Goal: Task Accomplishment & Management: Manage account settings

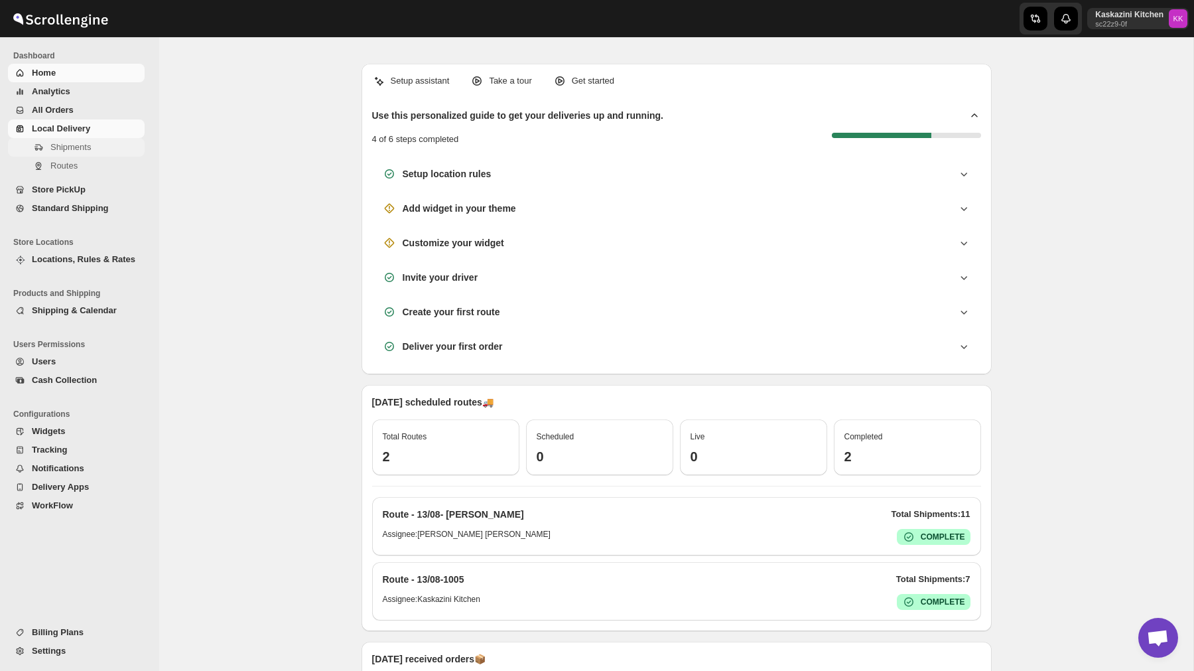
click at [91, 148] on span "Shipments" at bounding box center [70, 147] width 40 height 10
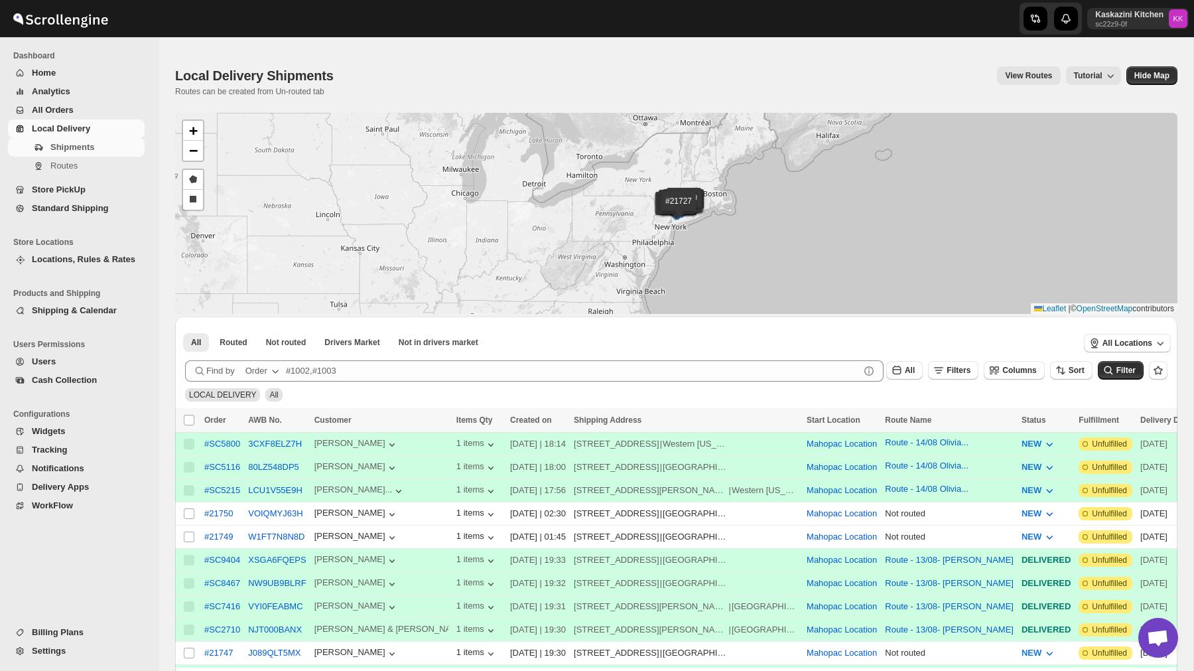
click at [366, 352] on div "All Routed Not routed Drivers Market Not in drivers market More Filters All Rou…" at bounding box center [620, 341] width 891 height 29
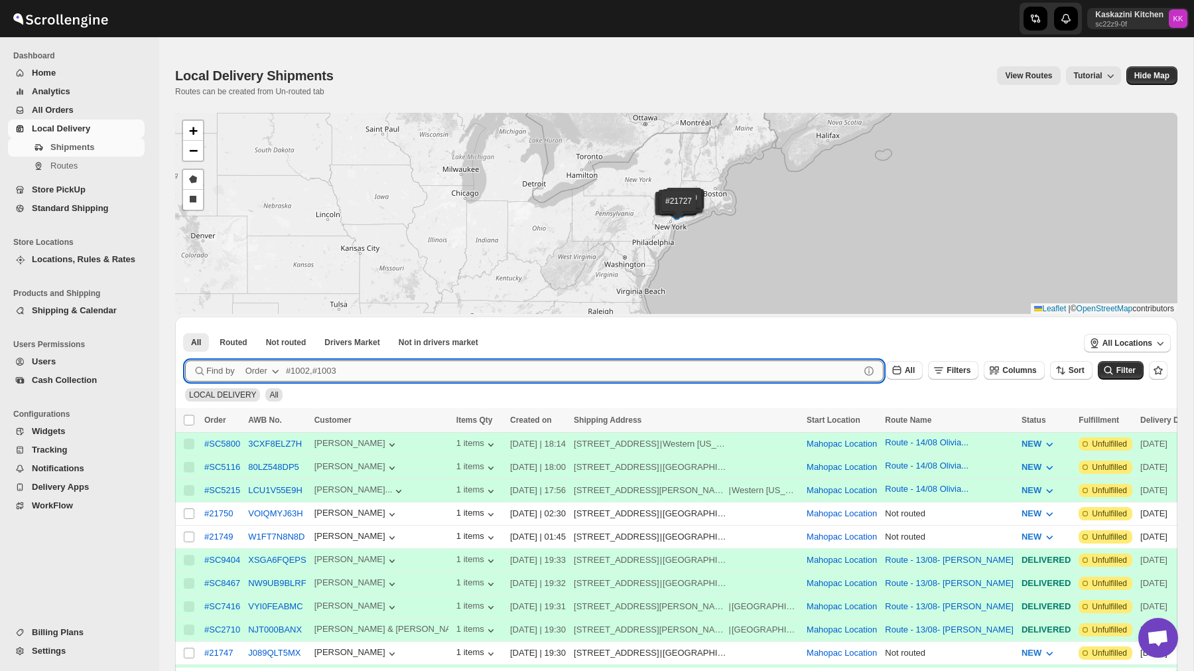
click at [363, 374] on input "text" at bounding box center [573, 370] width 574 height 21
paste input "21682"
type input "21682"
click button "Submit" at bounding box center [204, 323] width 38 height 14
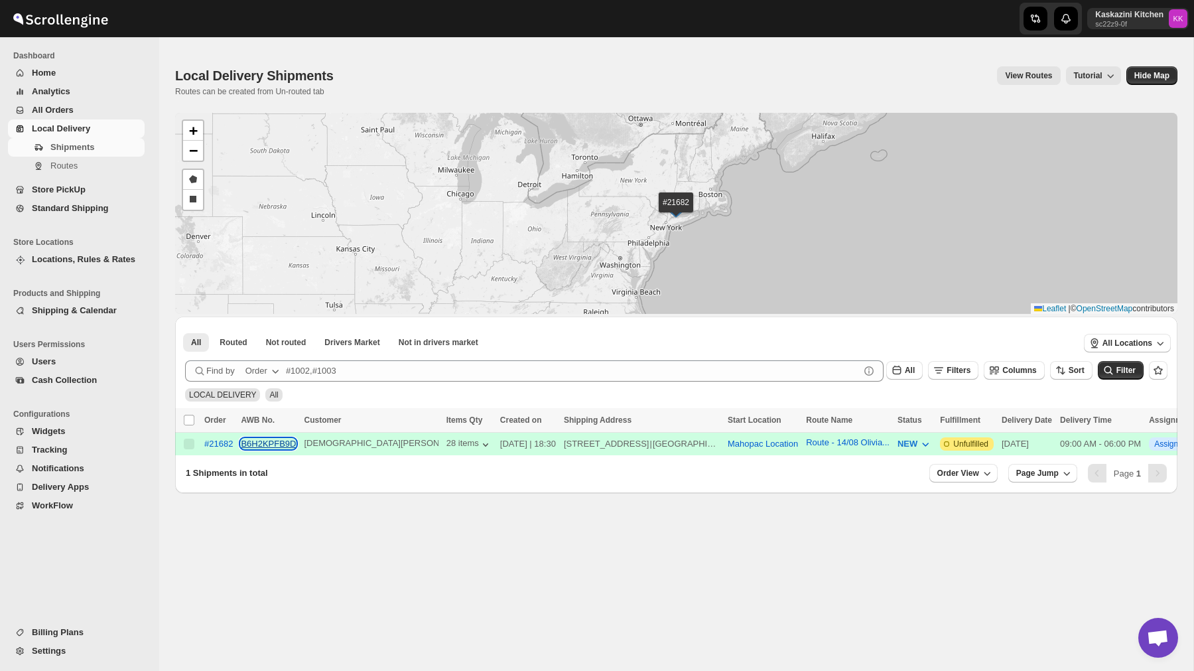
click at [268, 442] on button "B6H2KPFB9D" at bounding box center [268, 443] width 55 height 10
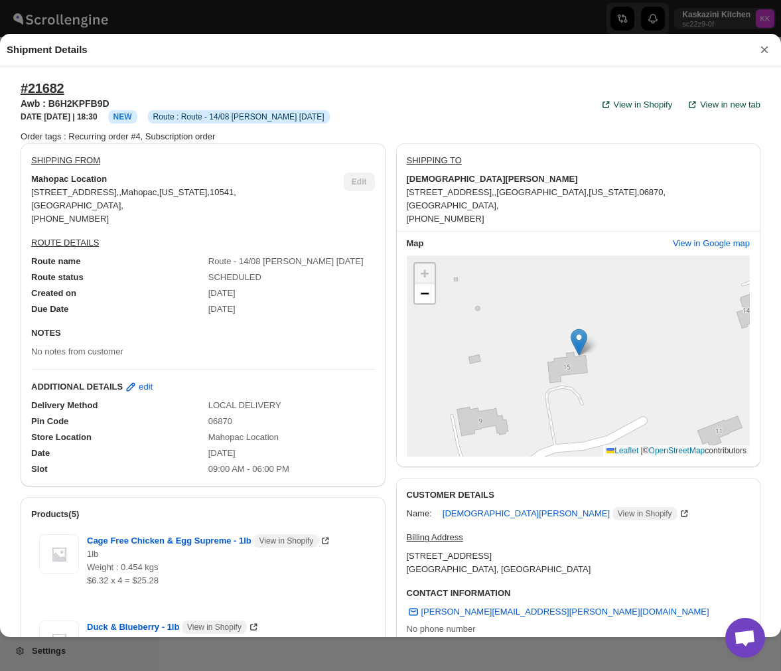
click at [761, 47] on button "×" at bounding box center [764, 49] width 20 height 19
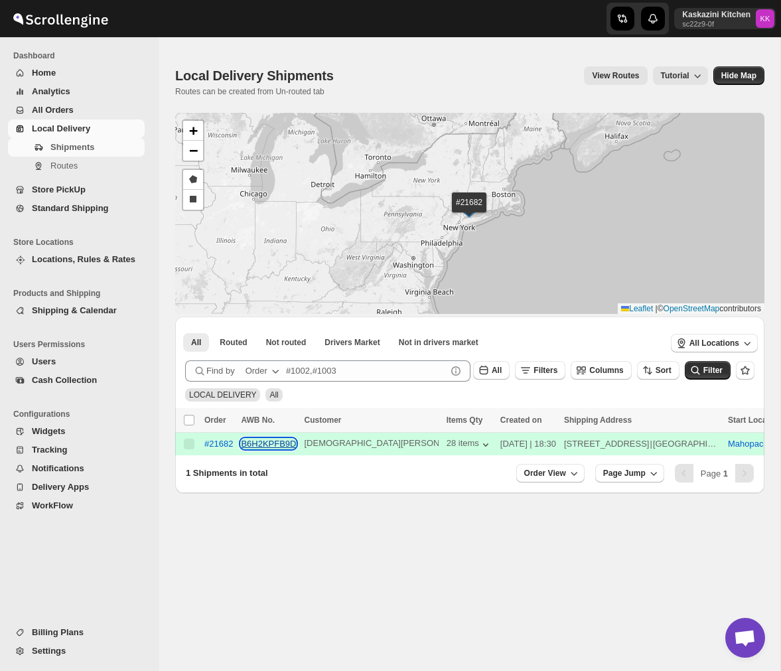
click at [269, 444] on button "B6H2KPFB9D" at bounding box center [268, 443] width 55 height 10
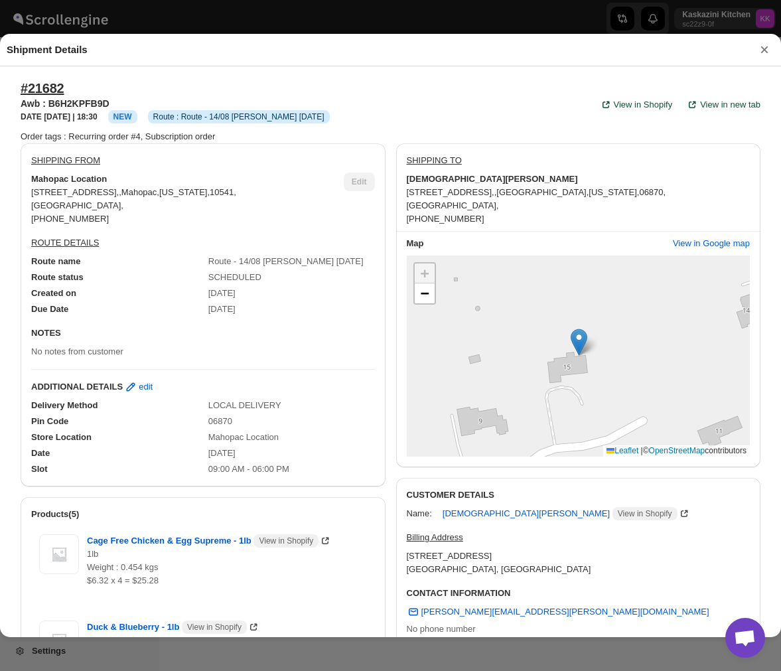
click at [767, 53] on button "×" at bounding box center [764, 49] width 20 height 19
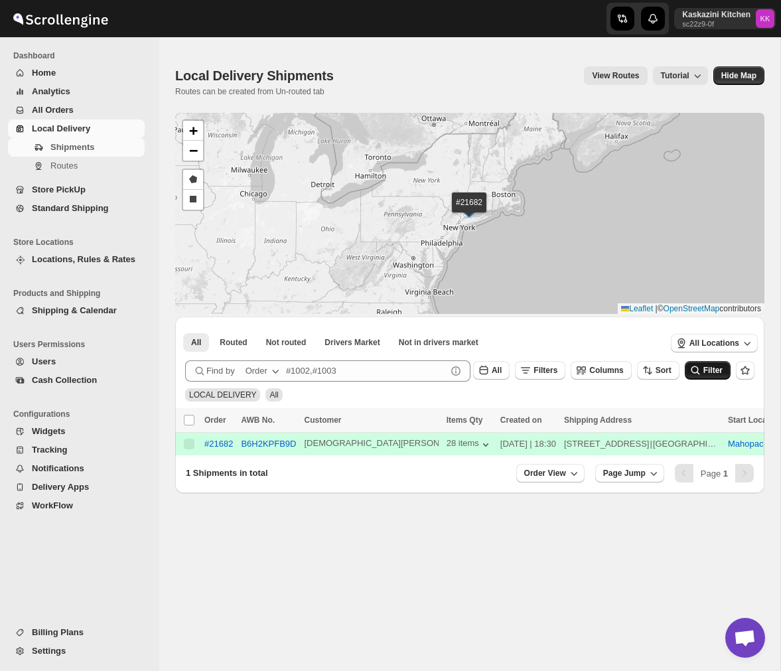
click at [709, 373] on span "Filter" at bounding box center [712, 369] width 19 height 9
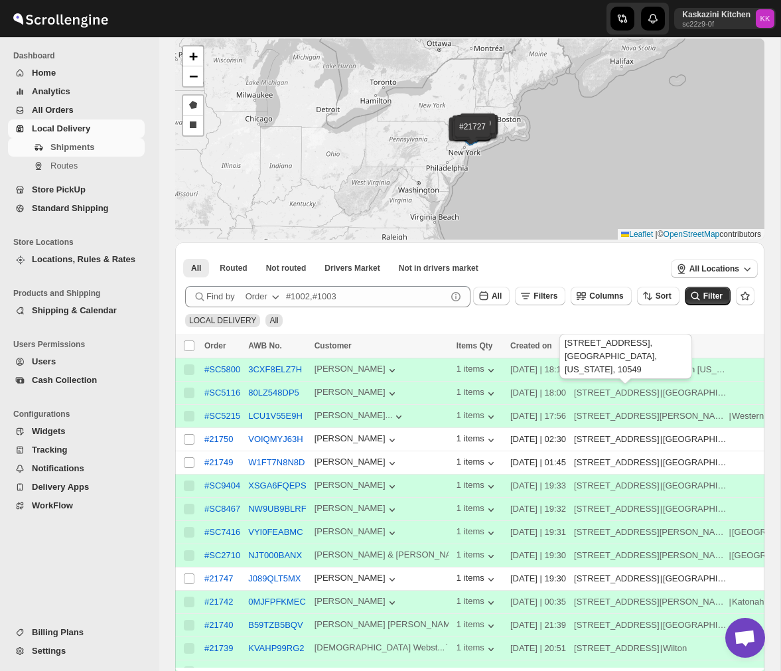
scroll to position [119, 0]
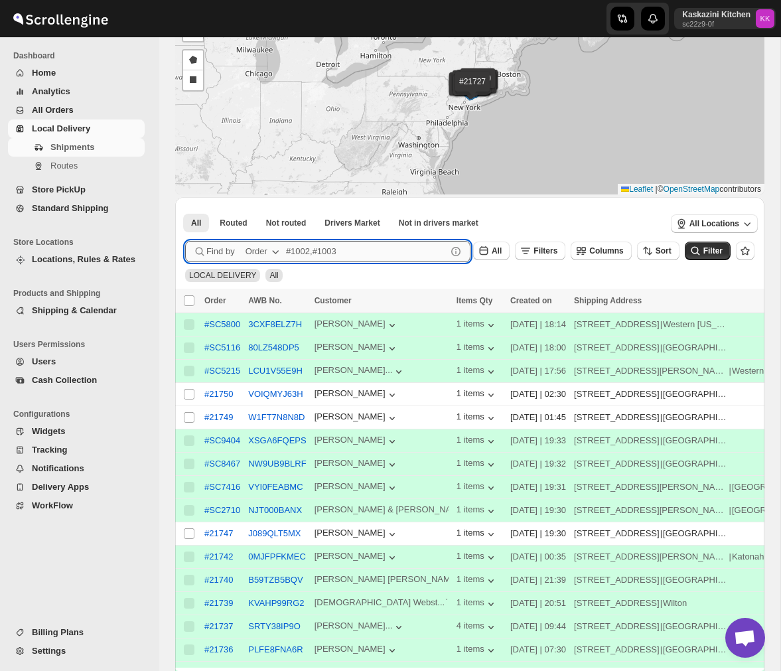
click at [334, 251] on input "text" at bounding box center [366, 251] width 160 height 21
click at [360, 249] on input "text" at bounding box center [366, 251] width 160 height 21
paste input "21682"
type input "21682"
click at [706, 251] on span "Filter" at bounding box center [712, 250] width 19 height 9
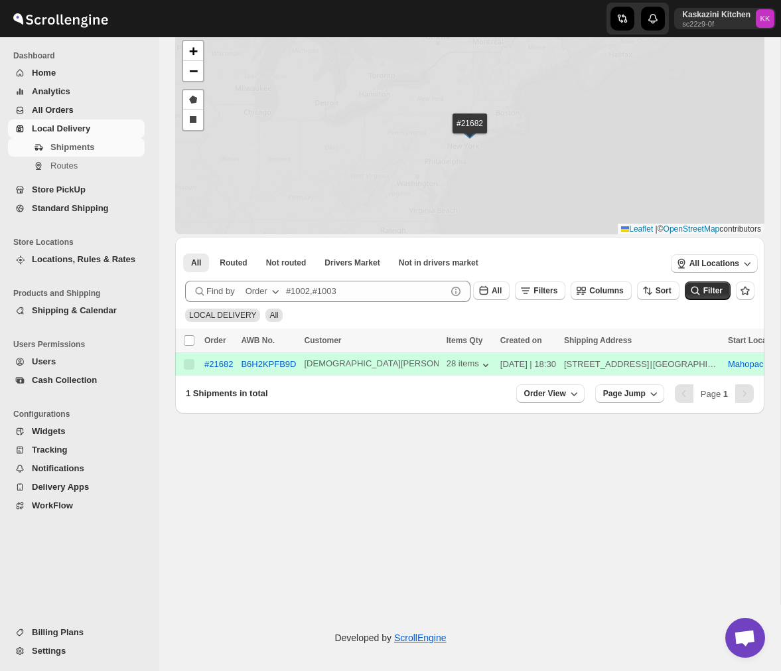
scroll to position [80, 0]
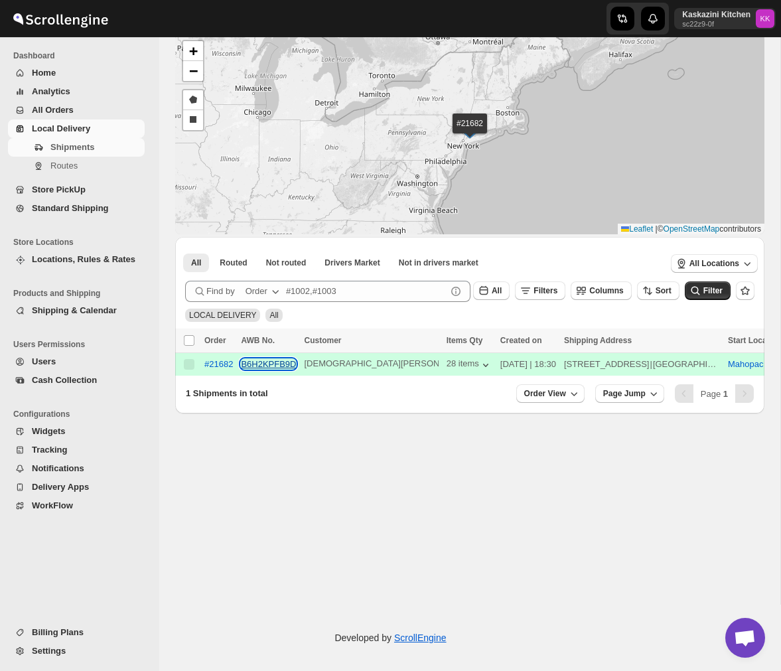
click at [262, 365] on button "B6H2KPFB9D" at bounding box center [268, 364] width 55 height 10
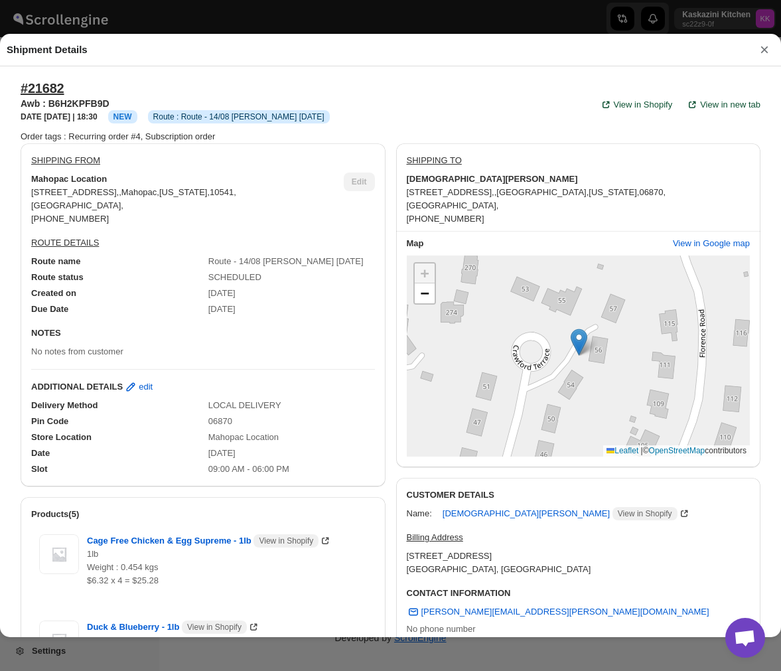
click at [763, 47] on button "×" at bounding box center [764, 49] width 20 height 19
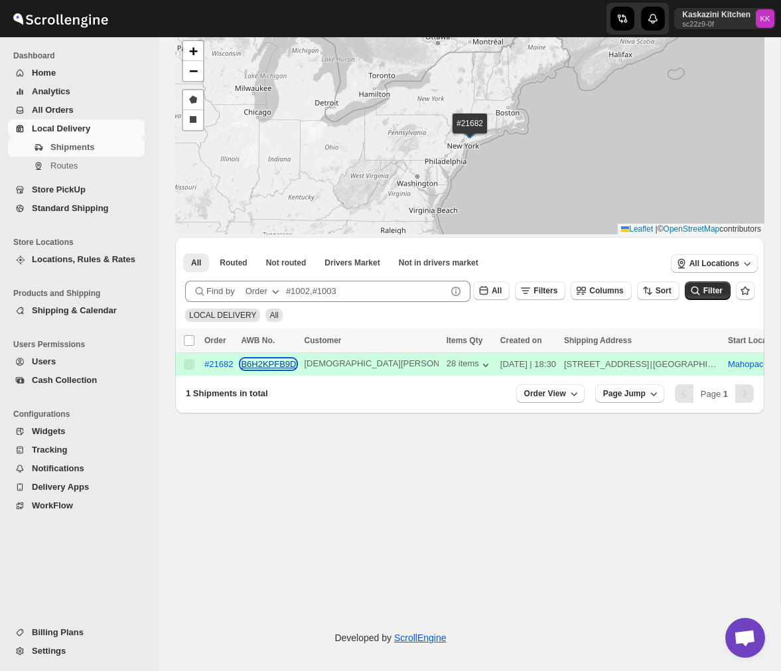
click at [265, 366] on button "B6H2KPFB9D" at bounding box center [268, 364] width 55 height 10
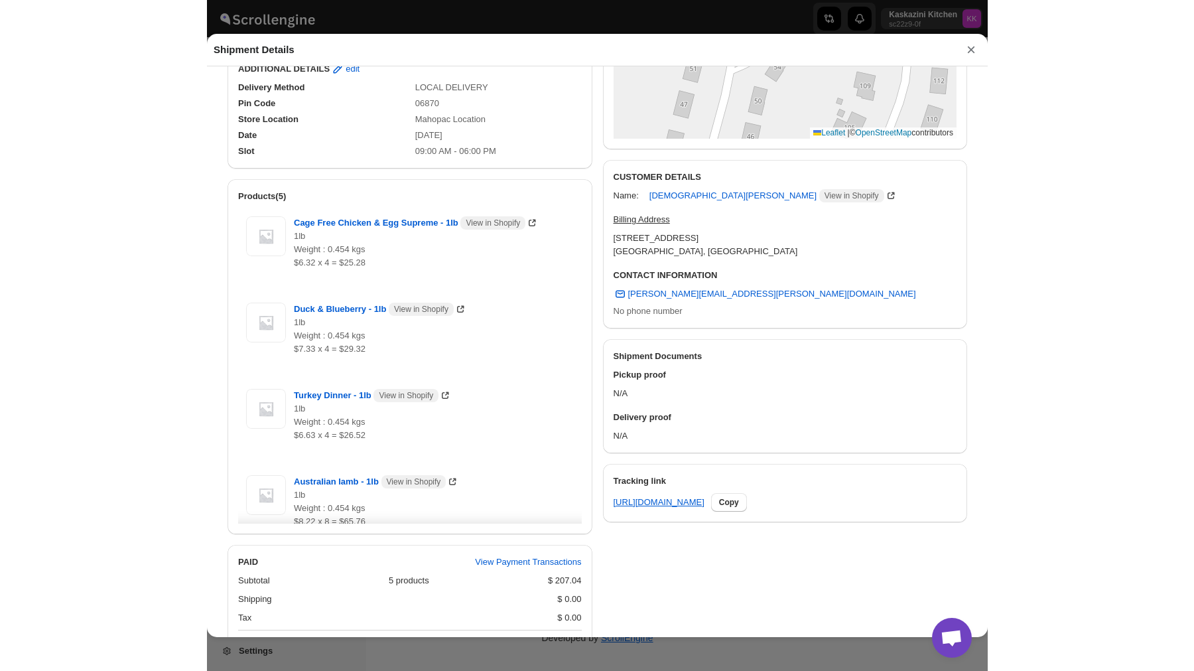
scroll to position [0, 0]
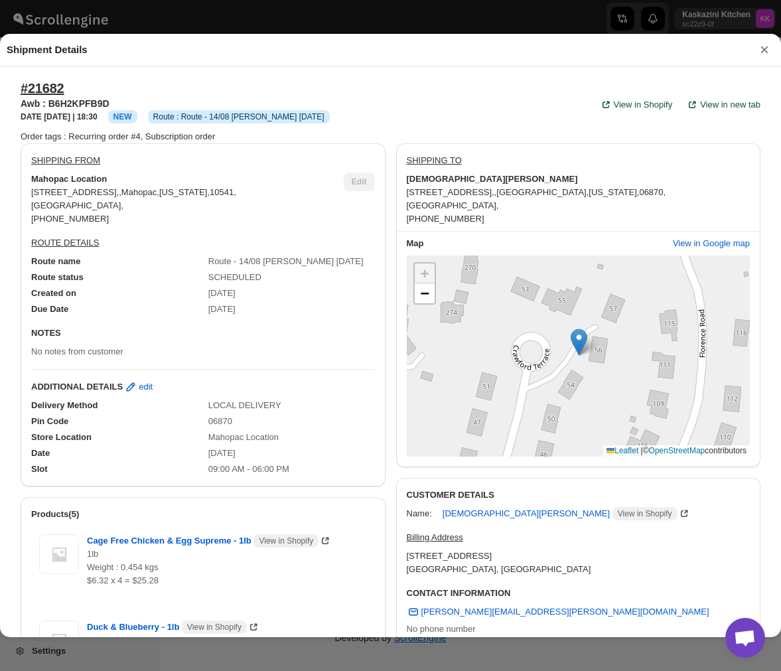
click at [753, 52] on div "Shipment Details ×" at bounding box center [390, 50] width 781 height 32
click at [761, 51] on button "×" at bounding box center [764, 49] width 20 height 19
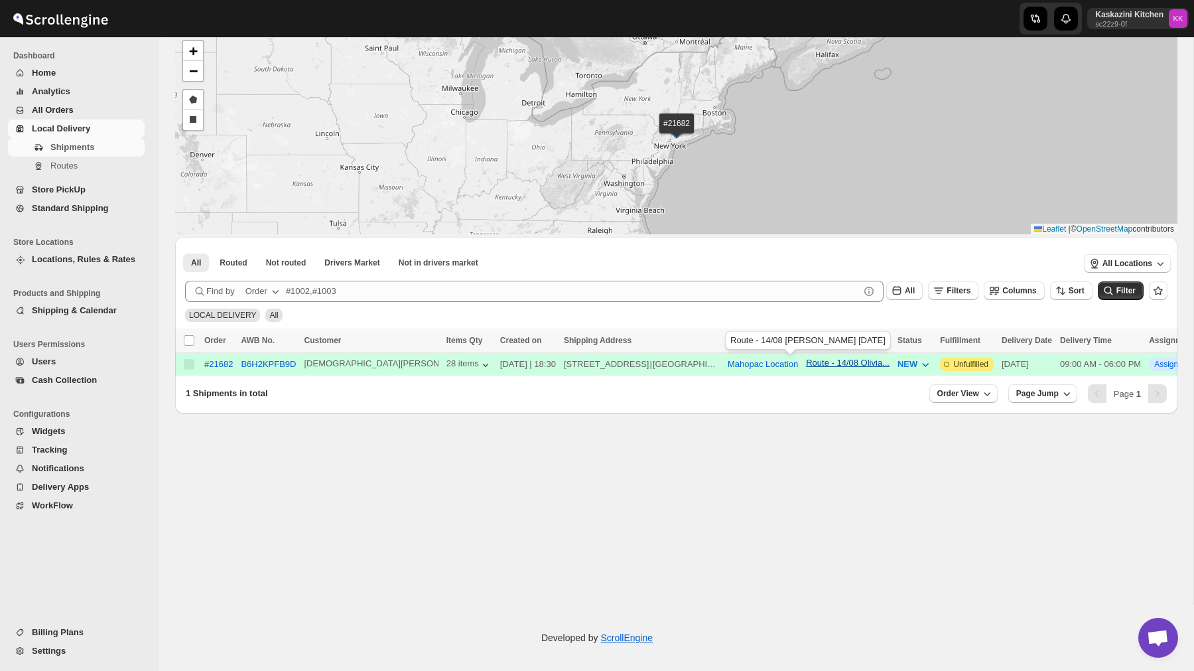
click at [806, 361] on div "Route - 14/08 Olivia..." at bounding box center [848, 362] width 84 height 10
click at [796, 411] on span "View Route" at bounding box center [790, 408] width 44 height 10
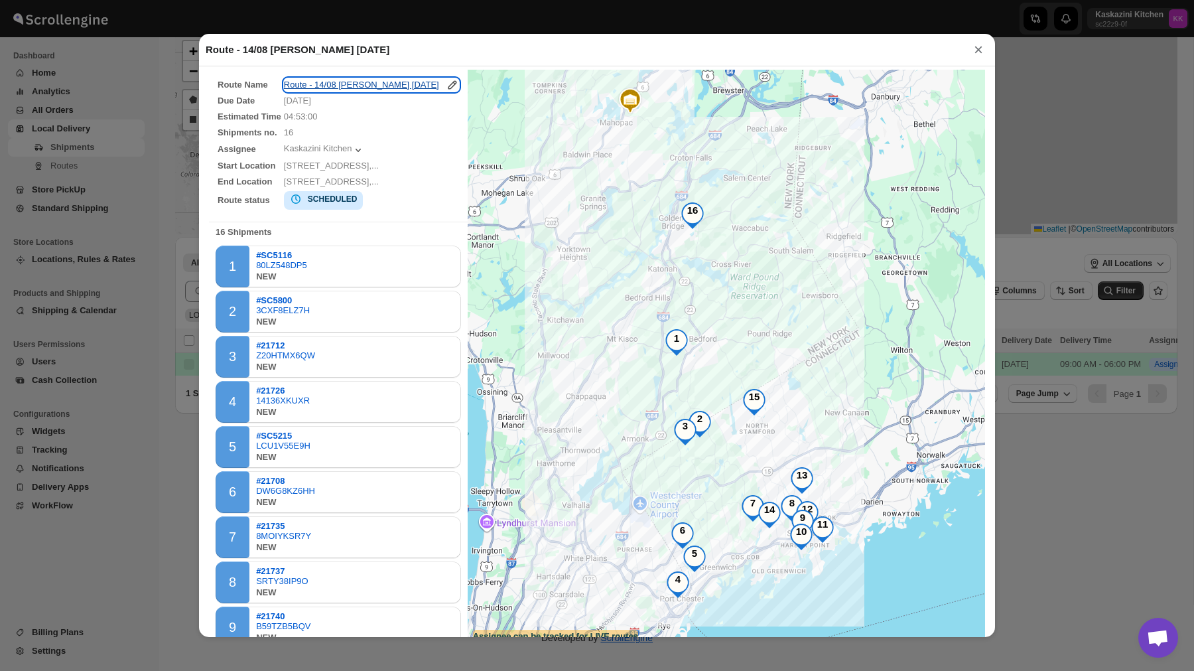
click at [446, 84] on icon "button" at bounding box center [452, 84] width 13 height 13
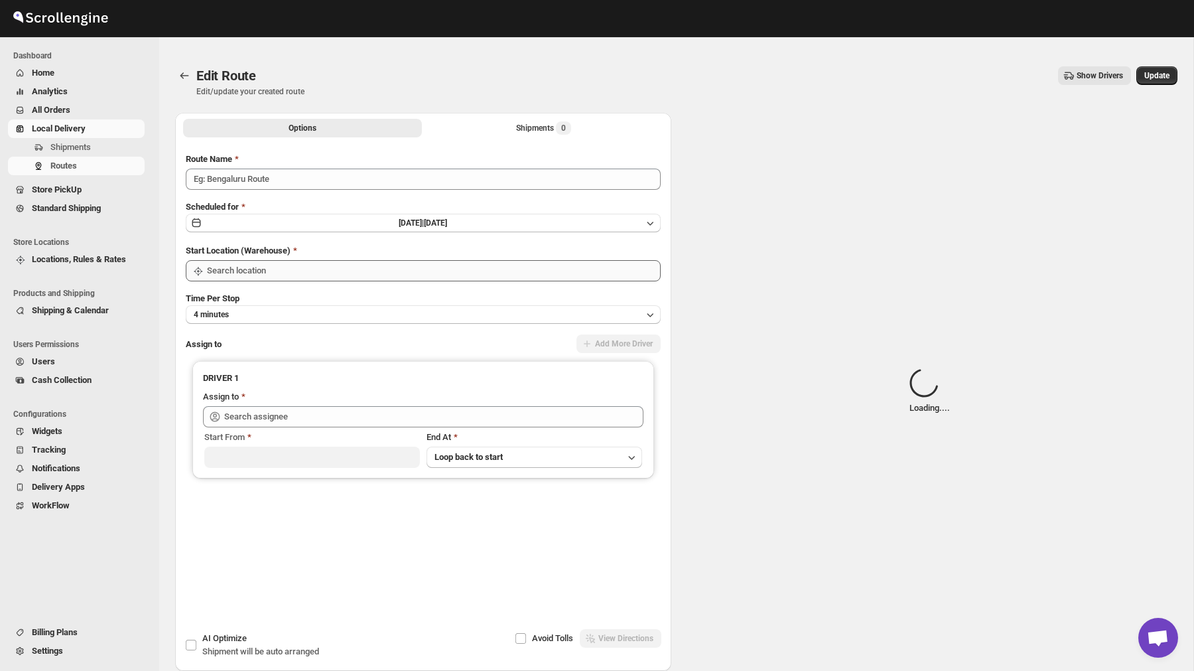
type input "Route - 14/08 [PERSON_NAME] [DATE]"
type input "Mahopac Location"
type input "Kaskazini Kitchen ([EMAIL_ADDRESS][DOMAIN_NAME])"
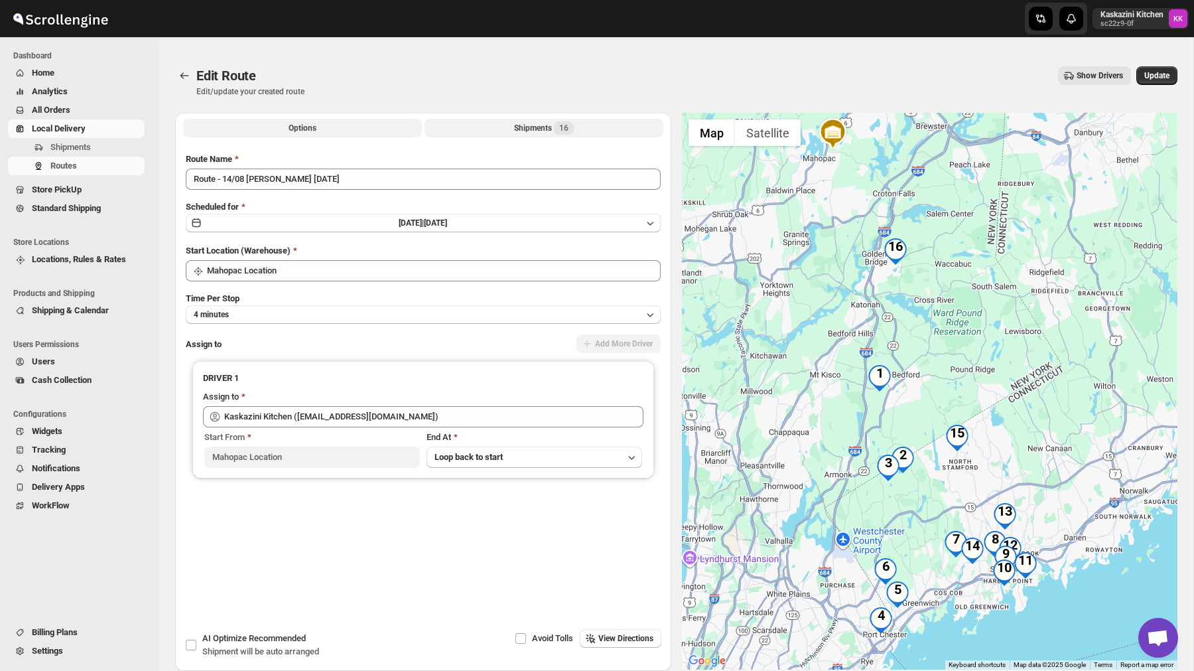
click at [517, 124] on div "Shipments 16" at bounding box center [544, 127] width 60 height 13
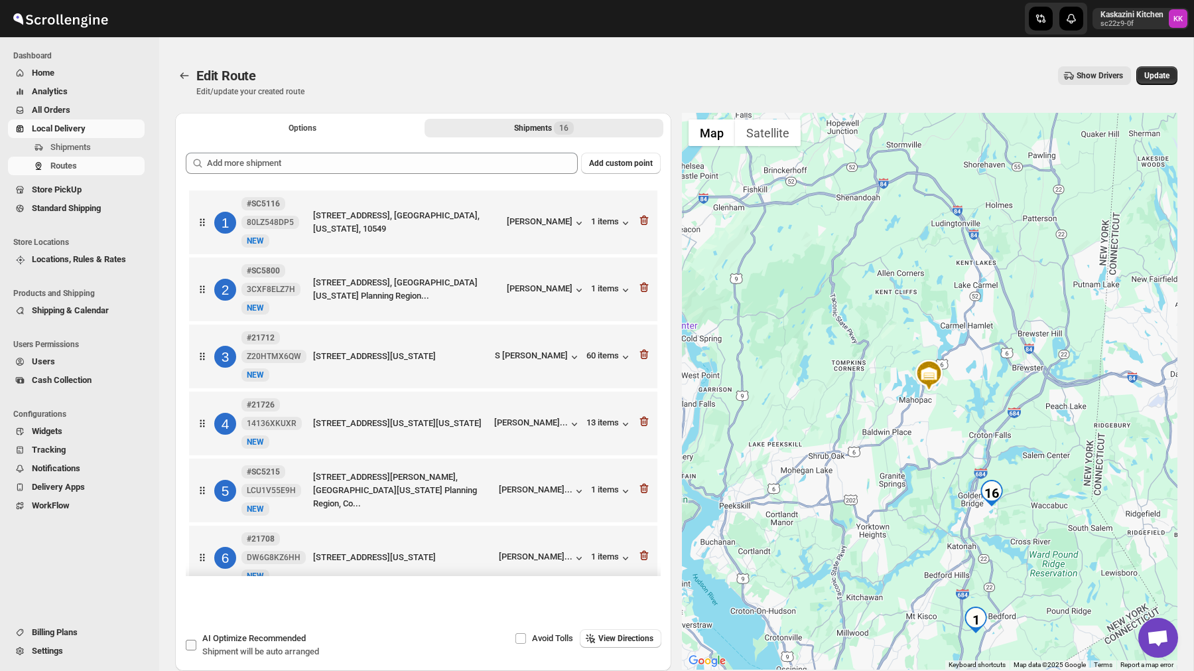
click at [190, 646] on input "AI Optimize Recommended Shipment will be auto arranged" at bounding box center [191, 644] width 11 height 11
checkbox input "true"
click at [1153, 78] on span "Update" at bounding box center [1156, 75] width 25 height 11
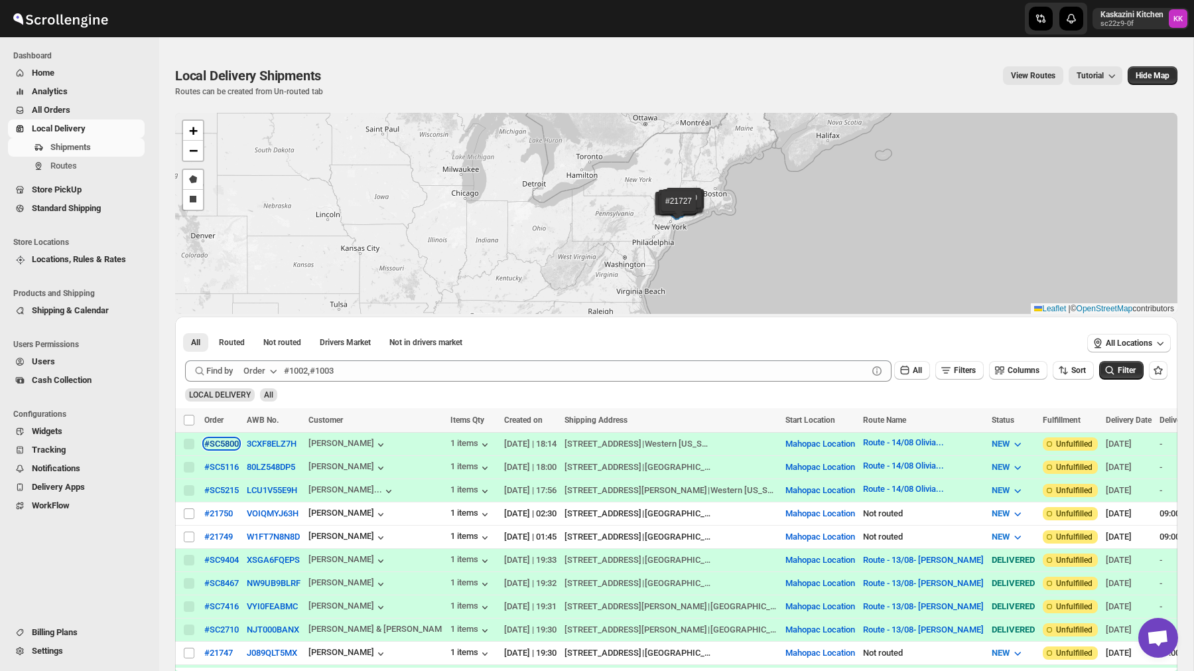
click at [223, 445] on div "#SC5800" at bounding box center [221, 443] width 34 height 10
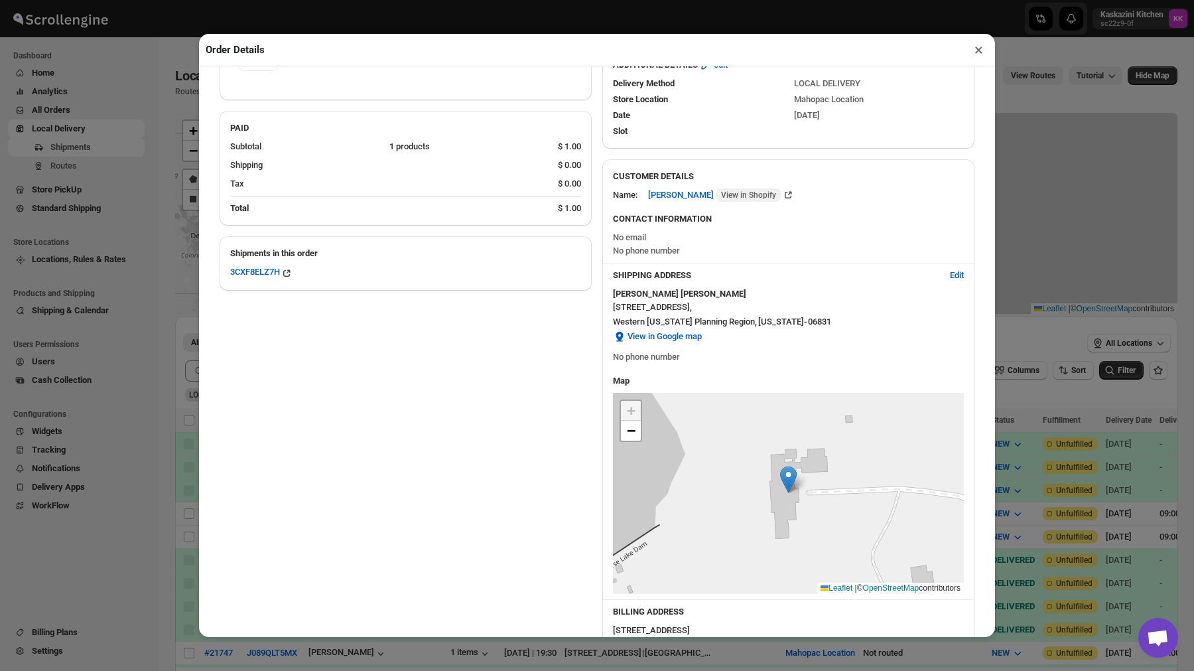
scroll to position [202, 0]
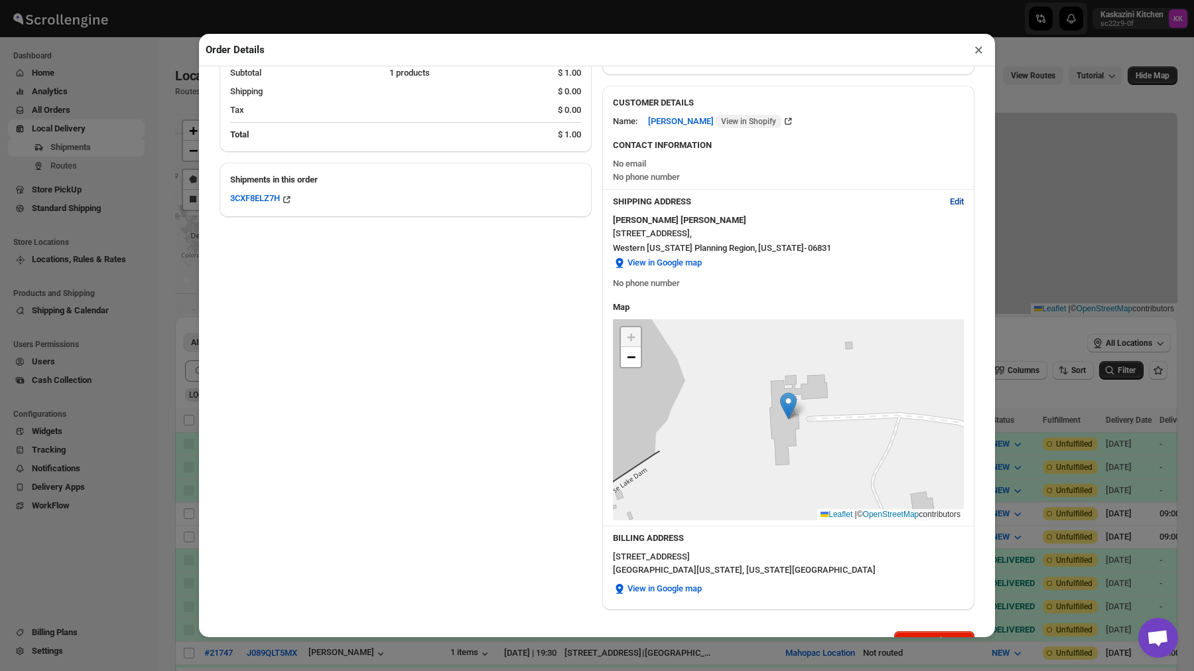
click at [958, 206] on span "Edit" at bounding box center [957, 201] width 14 height 13
select select "US"
select select "[US_STATE]"
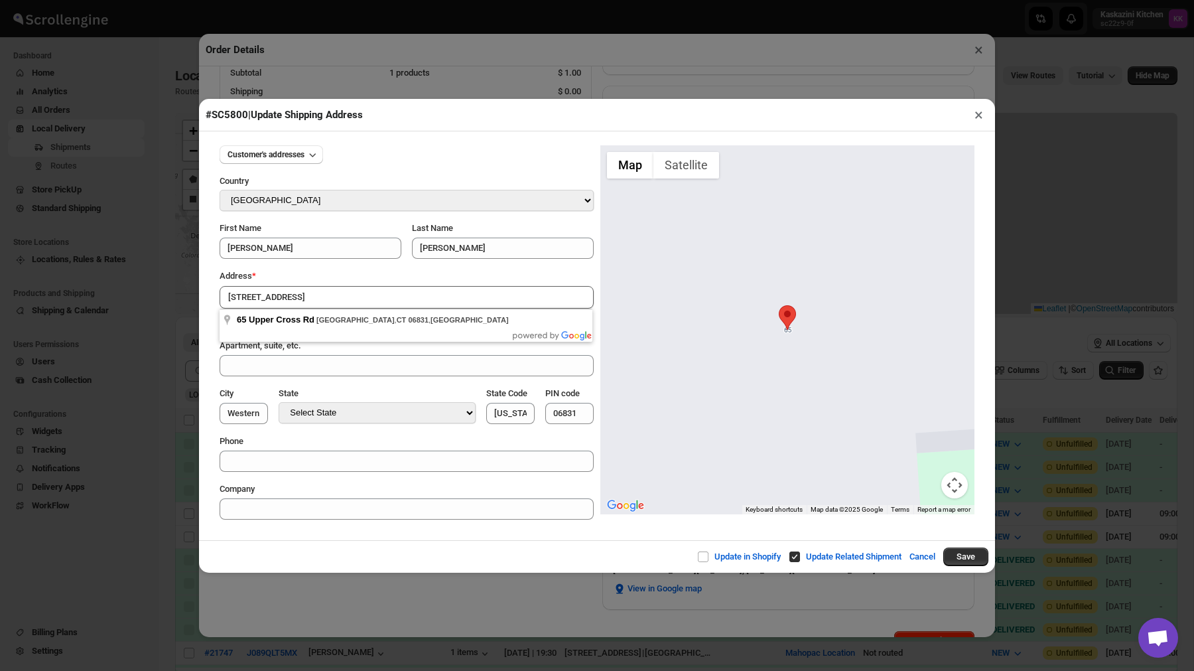
click at [381, 278] on div "Address *" at bounding box center [407, 275] width 374 height 13
click at [980, 116] on button "×" at bounding box center [978, 114] width 19 height 19
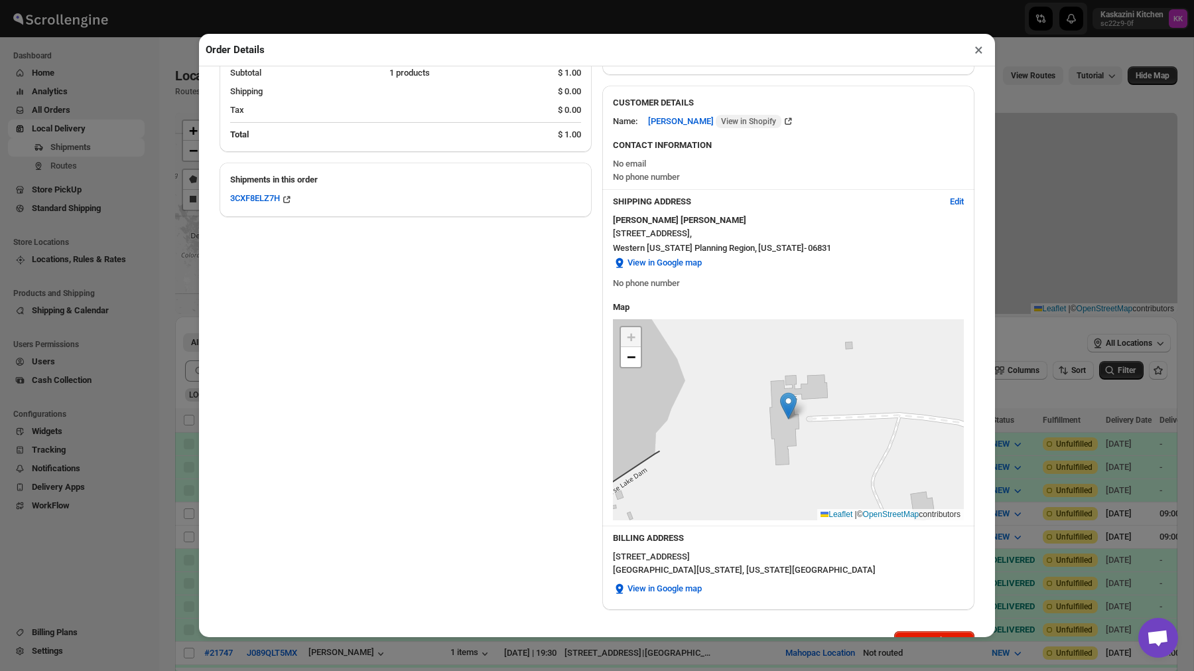
click at [978, 48] on button "×" at bounding box center [978, 49] width 19 height 19
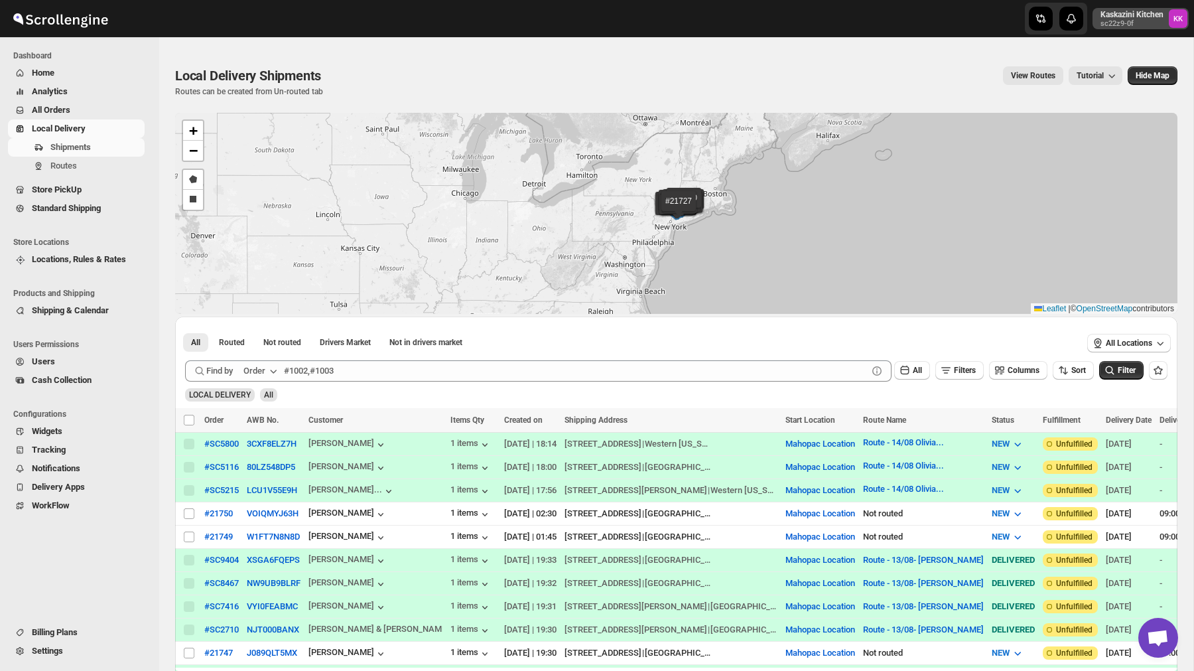
click at [1141, 25] on p "sc22z9-0f" at bounding box center [1131, 24] width 63 height 8
click at [1122, 137] on button "Logout" at bounding box center [1145, 145] width 78 height 21
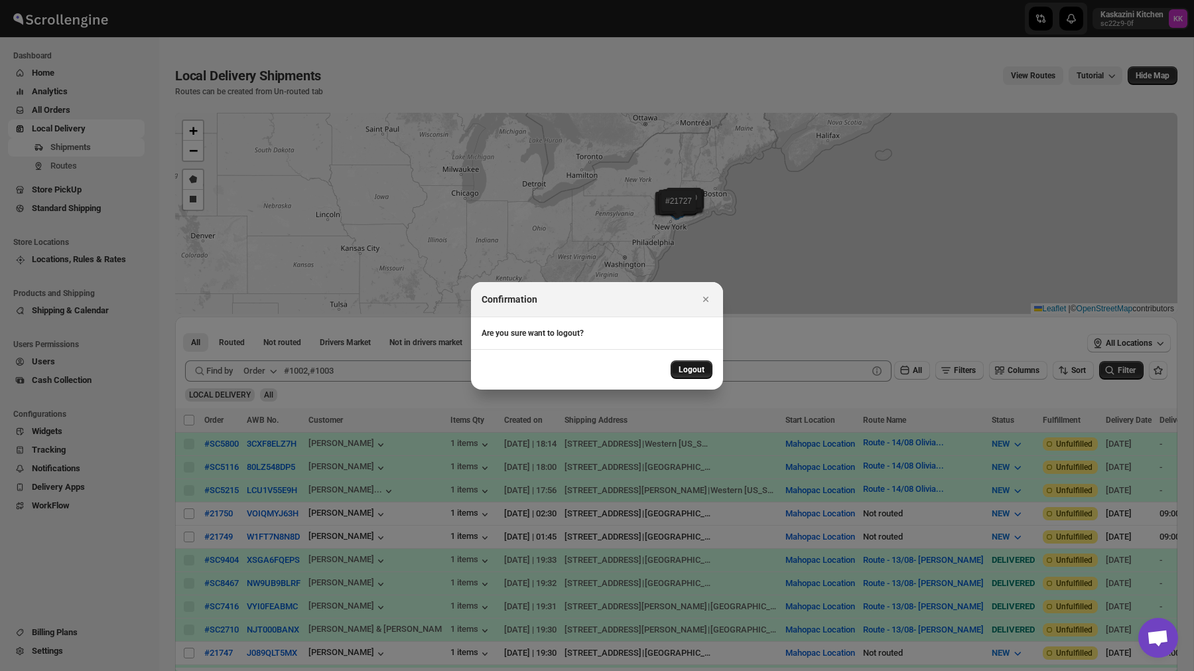
click at [683, 372] on span "Logout" at bounding box center [691, 369] width 26 height 11
